Goal: Task Accomplishment & Management: Complete application form

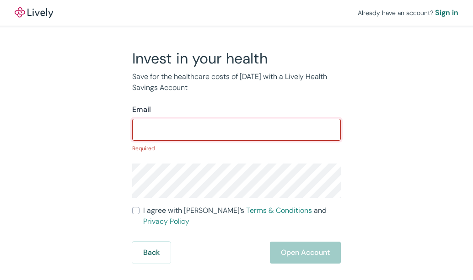
click at [184, 137] on input "Email" at bounding box center [236, 130] width 208 height 18
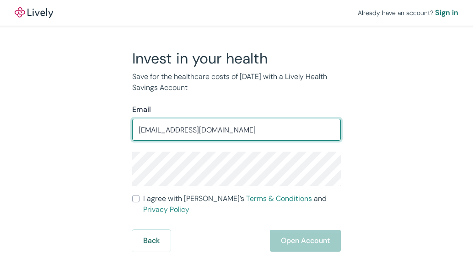
type input "[EMAIL_ADDRESS][DOMAIN_NAME]"
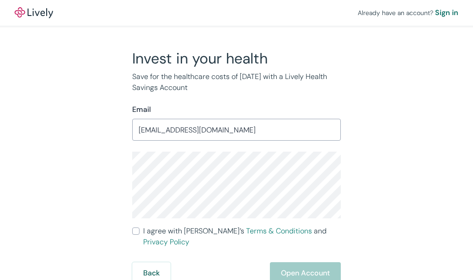
click at [134, 231] on input "I agree with Lively’s Terms & Conditions and Privacy Policy" at bounding box center [135, 231] width 7 height 7
checkbox input "true"
click at [289, 268] on button "Open Account" at bounding box center [305, 273] width 71 height 22
click at [133, 231] on input "I agree with Lively’s Terms & Conditions and Privacy Policy" at bounding box center [135, 231] width 7 height 7
checkbox input "true"
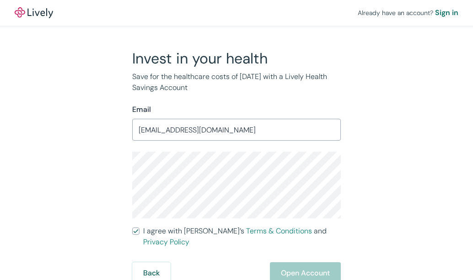
click at [304, 266] on div "Back Open Account" at bounding box center [236, 273] width 208 height 22
click at [239, 125] on input "[EMAIL_ADDRESS][DOMAIN_NAME]" at bounding box center [236, 130] width 208 height 18
click at [309, 264] on button "Open Account" at bounding box center [305, 273] width 71 height 22
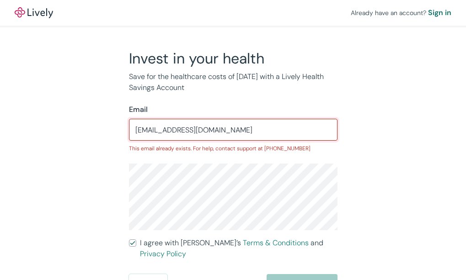
click at [195, 130] on input "[EMAIL_ADDRESS][DOMAIN_NAME]" at bounding box center [233, 130] width 208 height 18
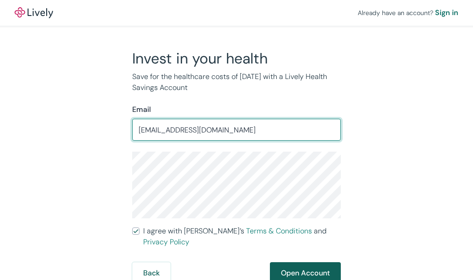
type input "[EMAIL_ADDRESS][DOMAIN_NAME]"
click at [298, 267] on button "Open Account" at bounding box center [305, 273] width 71 height 22
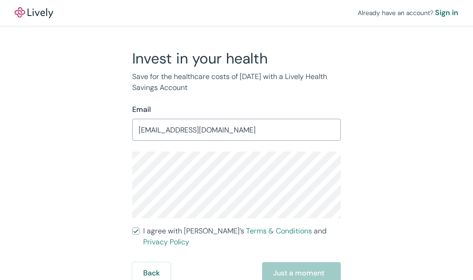
click at [259, 132] on input "[EMAIL_ADDRESS][DOMAIN_NAME]" at bounding box center [236, 130] width 208 height 18
click at [285, 263] on div "Back Just a moment" at bounding box center [236, 273] width 208 height 22
click at [425, 142] on div "Invest in your health Save for the healthcare costs of tomorrow with a Lively H…" at bounding box center [230, 166] width 439 height 235
click at [135, 232] on input "I agree with Lively’s Terms & Conditions and Privacy Policy" at bounding box center [135, 231] width 7 height 7
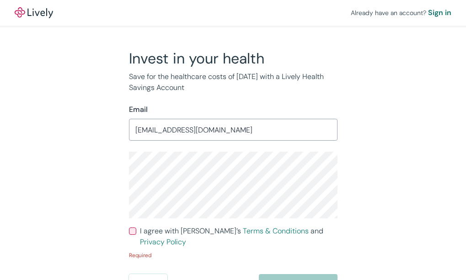
click at [134, 116] on div "Email sagorkhan383943@gmail.com ​" at bounding box center [233, 122] width 208 height 37
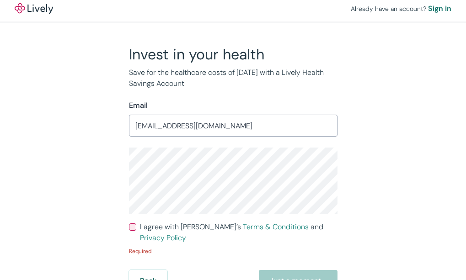
scroll to position [5, 0]
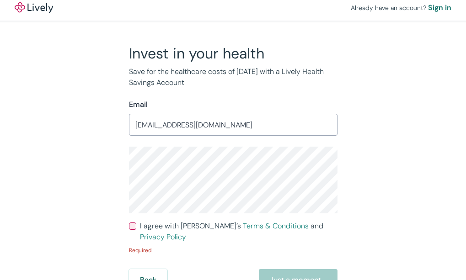
click at [133, 224] on input "I agree with Lively’s Terms & Conditions and Privacy Policy" at bounding box center [132, 226] width 7 height 7
checkbox input "true"
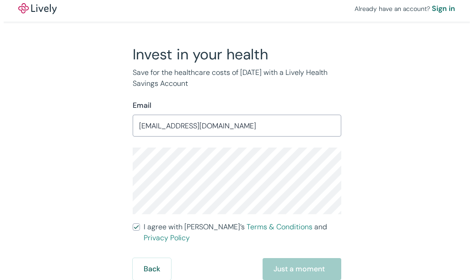
scroll to position [0, 0]
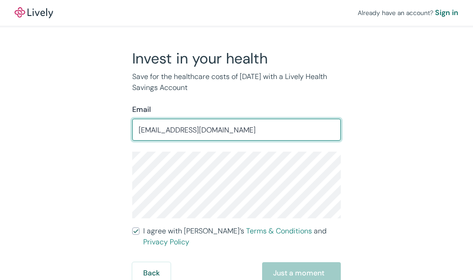
click at [260, 127] on input "[EMAIL_ADDRESS][DOMAIN_NAME]" at bounding box center [236, 130] width 208 height 18
click at [399, 123] on div "Invest in your health Save for the healthcare costs of tomorrow with a Lively H…" at bounding box center [230, 166] width 439 height 235
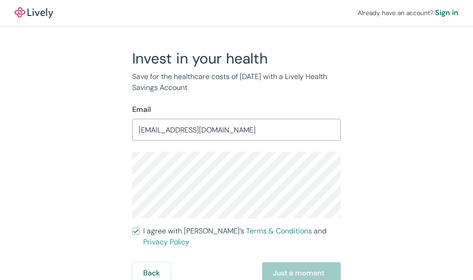
click at [408, 141] on div "Invest in your health Save for the healthcare costs of tomorrow with a Lively H…" at bounding box center [230, 166] width 439 height 235
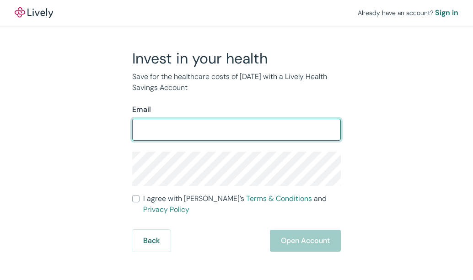
click at [164, 132] on input "Email" at bounding box center [236, 130] width 208 height 18
click at [199, 130] on input "[EMAIL_ADDRESS][DOMAIN_NAME]" at bounding box center [236, 130] width 208 height 18
type input "[EMAIL_ADDRESS][DOMAIN_NAME]"
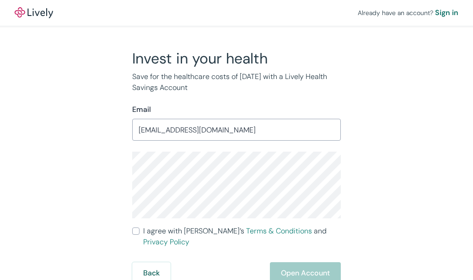
click at [135, 231] on input "I agree with Lively’s Terms & Conditions and Privacy Policy" at bounding box center [135, 231] width 7 height 7
checkbox input "true"
click at [296, 262] on button "Open Account" at bounding box center [305, 273] width 71 height 22
